Goal: Information Seeking & Learning: Learn about a topic

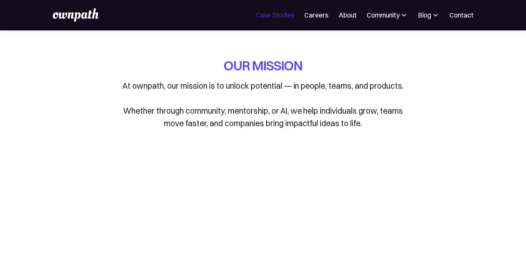
click at [286, 16] on link "Case Studies" at bounding box center [275, 15] width 39 height 10
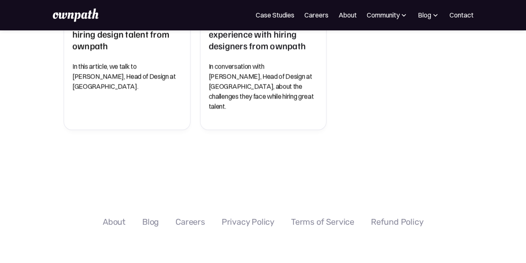
scroll to position [681, 0]
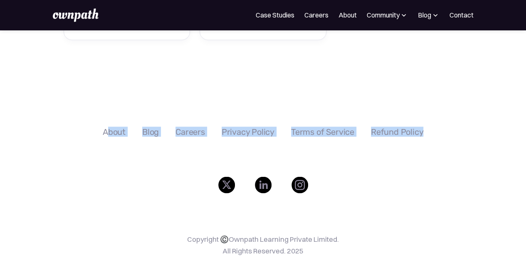
drag, startPoint x: 441, startPoint y: 106, endPoint x: 106, endPoint y: 112, distance: 334.3
click at [106, 126] on div "About Blog Careers Privacy Policy Terms of Service Refund Policy" at bounding box center [263, 137] width 474 height 23
click at [432, 123] on div "About Blog Careers Privacy Policy Terms of Service Refund Policy Copyright ©️Ow…" at bounding box center [263, 195] width 474 height 188
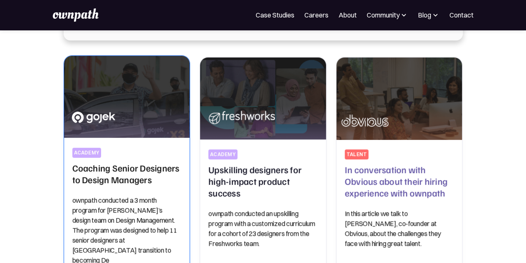
scroll to position [188, 0]
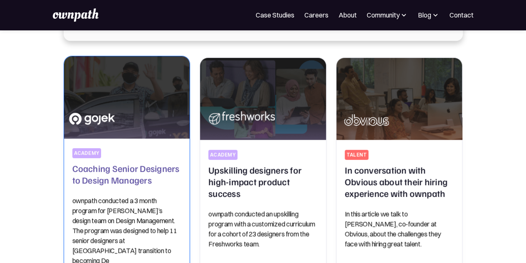
click at [121, 110] on img at bounding box center [127, 97] width 132 height 86
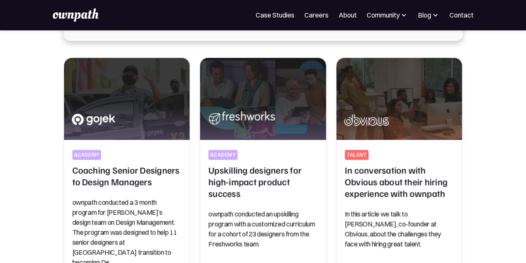
scroll to position [0, 0]
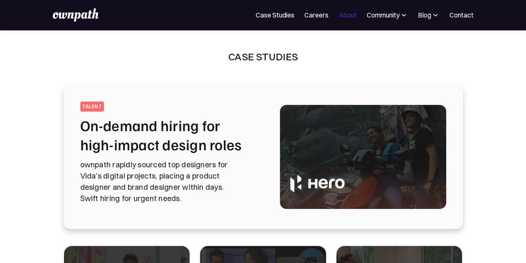
click at [347, 17] on link "About" at bounding box center [347, 15] width 18 height 10
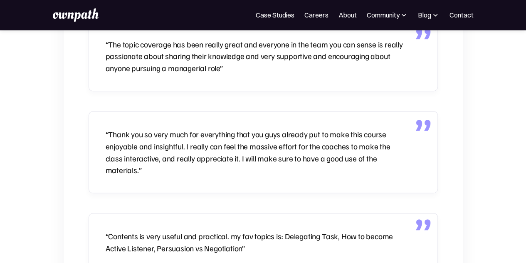
scroll to position [1898, 0]
